Goal: Find specific page/section: Find specific page/section

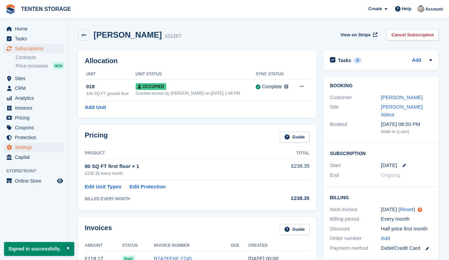
click at [30, 148] on span "Settings" at bounding box center [35, 146] width 41 height 9
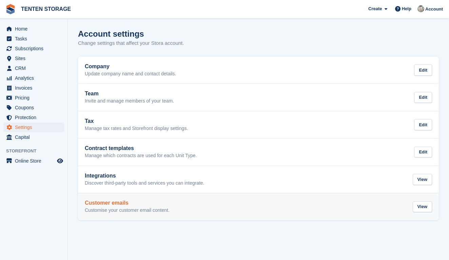
click at [124, 203] on h2 "Customer emails" at bounding box center [127, 203] width 85 height 6
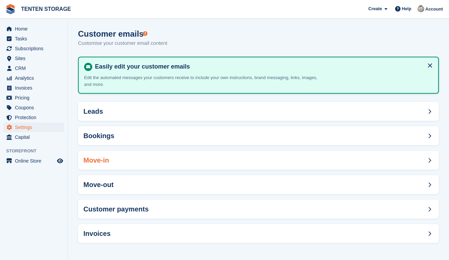
click at [115, 160] on div "Move-in" at bounding box center [258, 159] width 361 height 19
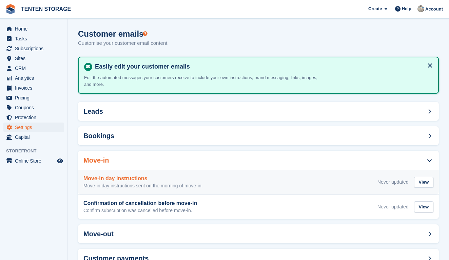
click at [122, 180] on h3 "Move-in day instructions" at bounding box center [142, 178] width 119 height 6
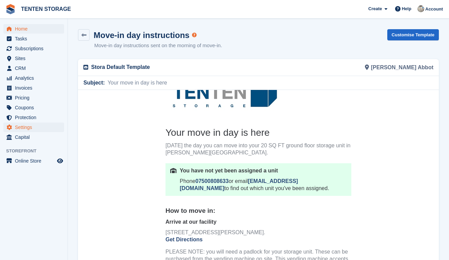
click at [20, 28] on span "Home" at bounding box center [35, 28] width 41 height 9
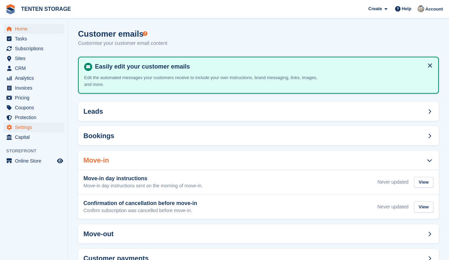
click at [24, 31] on span "Home" at bounding box center [35, 28] width 41 height 9
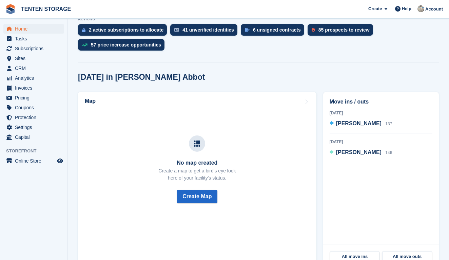
scroll to position [145, 0]
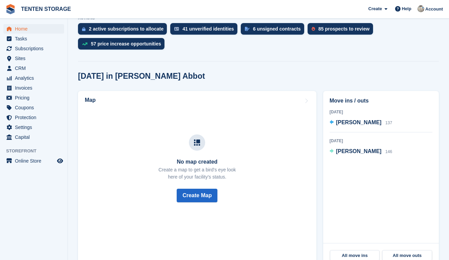
click at [24, 28] on span "Home" at bounding box center [35, 28] width 41 height 9
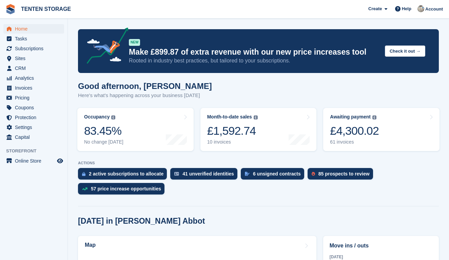
scroll to position [0, 0]
click at [25, 30] on span "Home" at bounding box center [35, 28] width 41 height 9
click at [21, 68] on span "CRM" at bounding box center [35, 67] width 41 height 9
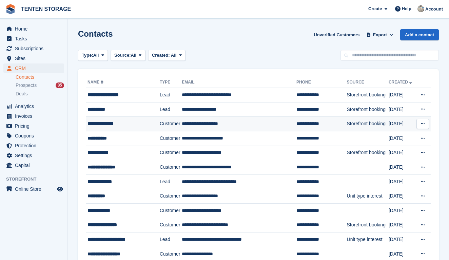
click at [117, 124] on div "**********" at bounding box center [120, 123] width 67 height 7
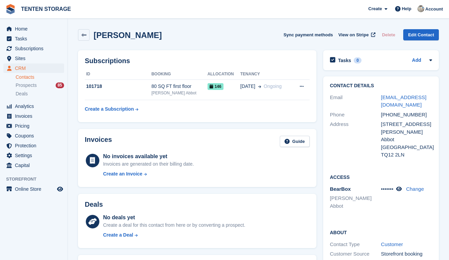
click at [173, 167] on div "No invoices available yet Invoices are generated on their billing date. Create …" at bounding box center [148, 166] width 91 height 28
